Goal: Purchase product/service

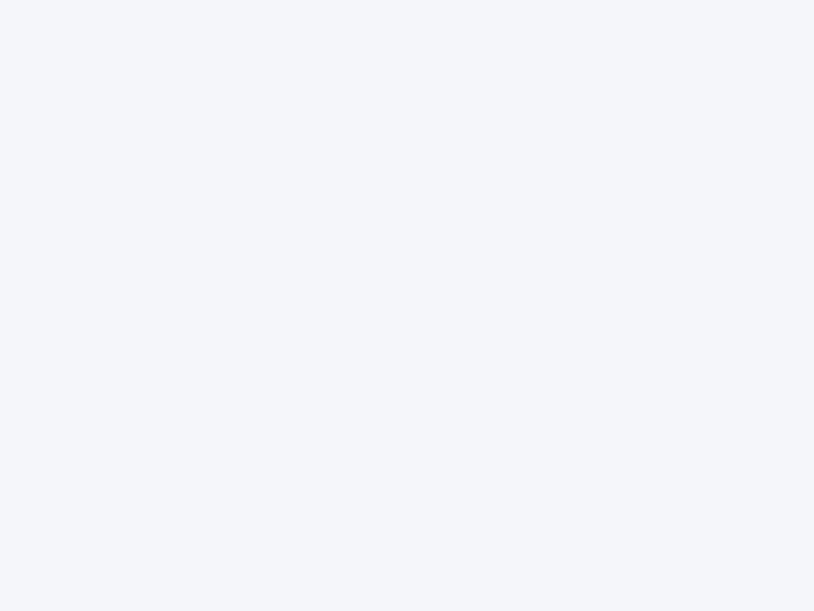
click at [407, 305] on div at bounding box center [407, 305] width 814 height 611
